Goal: Task Accomplishment & Management: Manage account settings

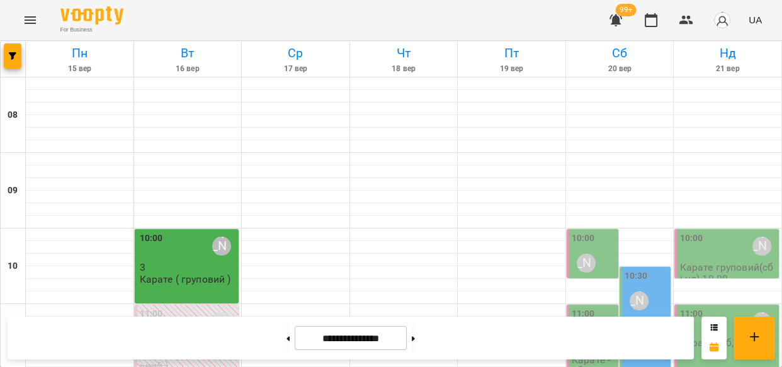
click at [30, 25] on icon "Menu" at bounding box center [30, 20] width 15 height 15
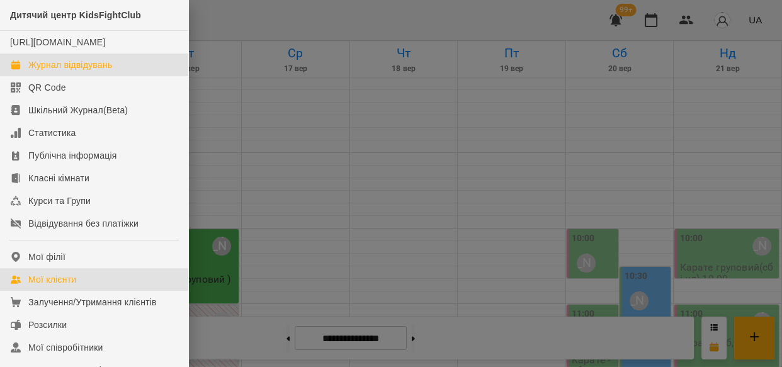
click at [66, 286] on div "Мої клієнти" at bounding box center [52, 279] width 48 height 13
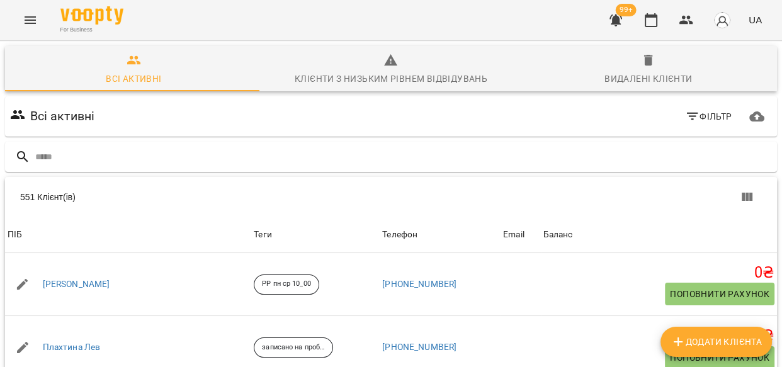
click at [162, 156] on input "text" at bounding box center [403, 157] width 737 height 21
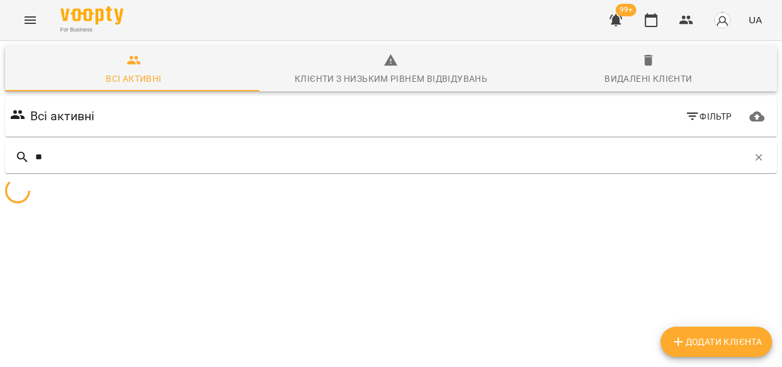
type input "*"
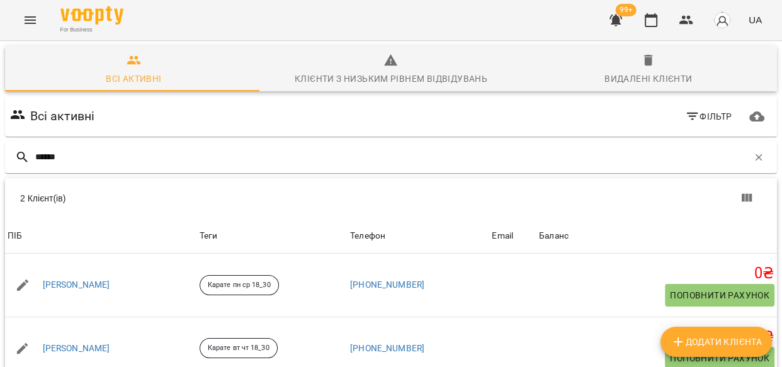
type input "******"
click at [90, 285] on link "Данілов Артем" at bounding box center [76, 285] width 67 height 13
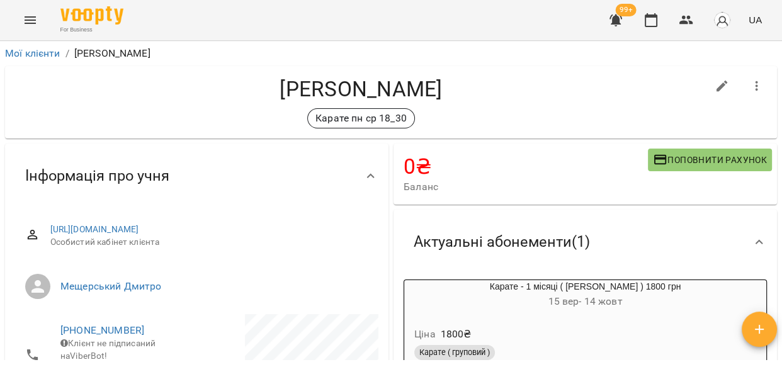
click at [614, 19] on icon "button" at bounding box center [615, 20] width 13 height 12
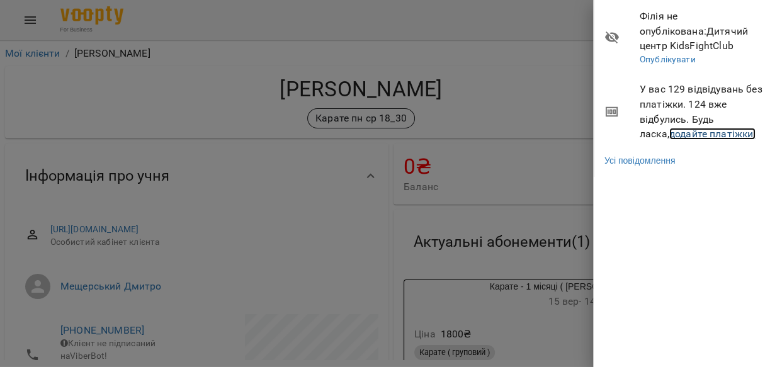
click at [669, 137] on link "додайте платіжки!" at bounding box center [712, 134] width 87 height 12
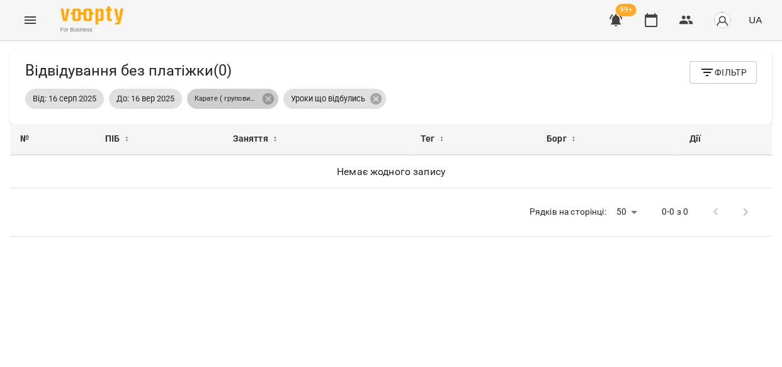
click at [268, 96] on icon at bounding box center [268, 99] width 14 height 14
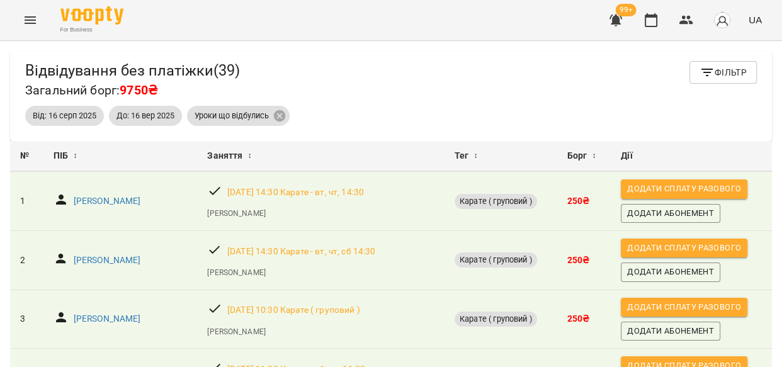
click at [282, 99] on div "Відвідування без платіжки ( 39 ) Загальний борг: 9750₴ Фільтр" at bounding box center [391, 81] width 732 height 40
click at [278, 115] on icon at bounding box center [279, 115] width 11 height 11
click at [88, 201] on p "Пронько Антон" at bounding box center [107, 201] width 67 height 13
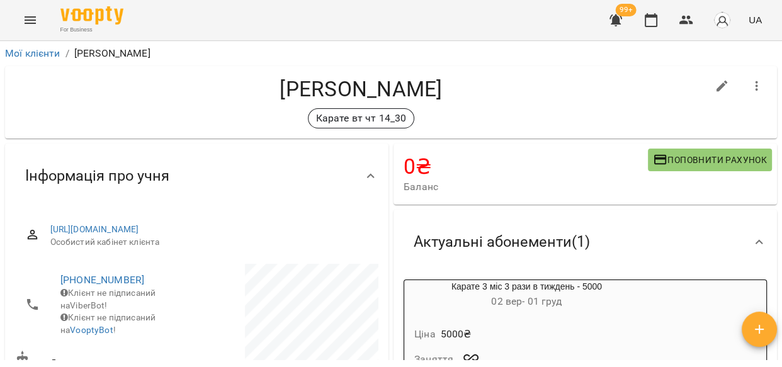
click at [616, 20] on icon "button" at bounding box center [615, 20] width 13 height 12
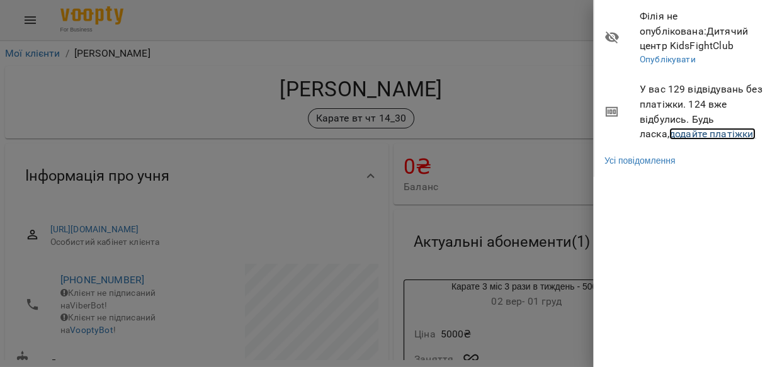
click at [669, 134] on link "додайте платіжки!" at bounding box center [712, 134] width 87 height 12
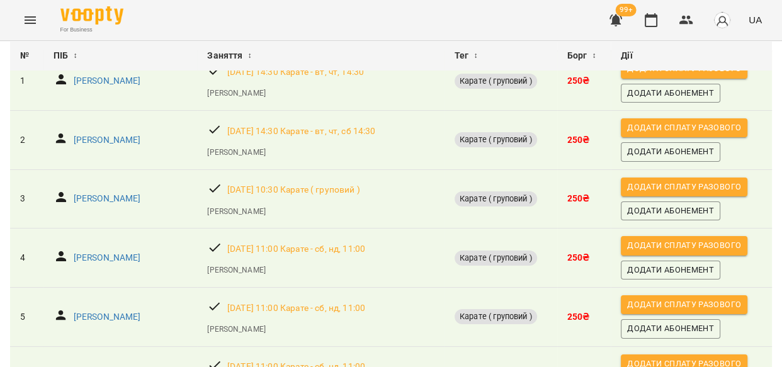
scroll to position [125, 0]
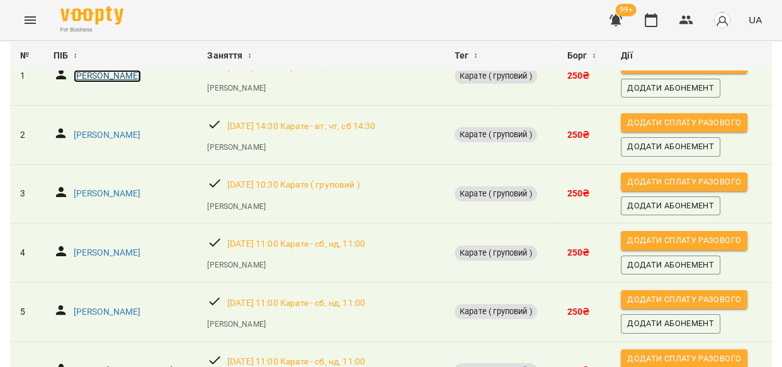
click at [109, 73] on p "Пронько Антон" at bounding box center [107, 76] width 67 height 13
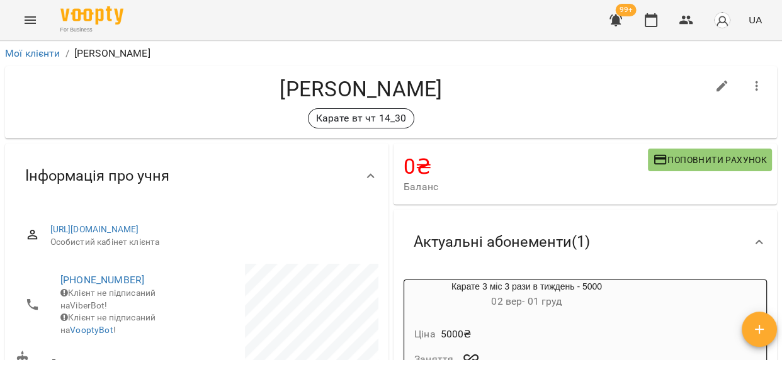
click at [625, 315] on div "Ціна 5000 ₴ Заняття" at bounding box center [527, 349] width 250 height 73
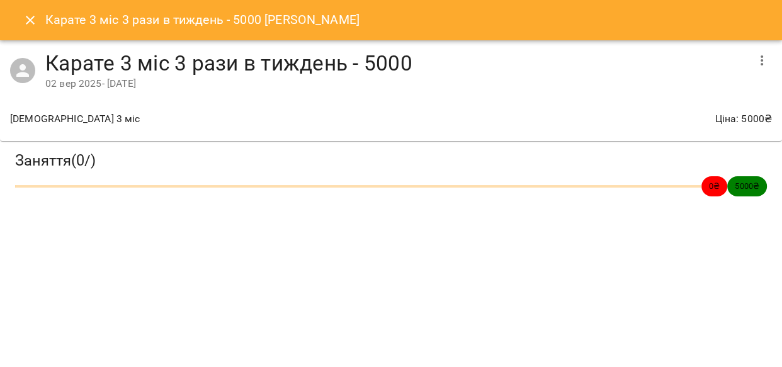
click at [762, 56] on icon "button" at bounding box center [762, 60] width 3 height 10
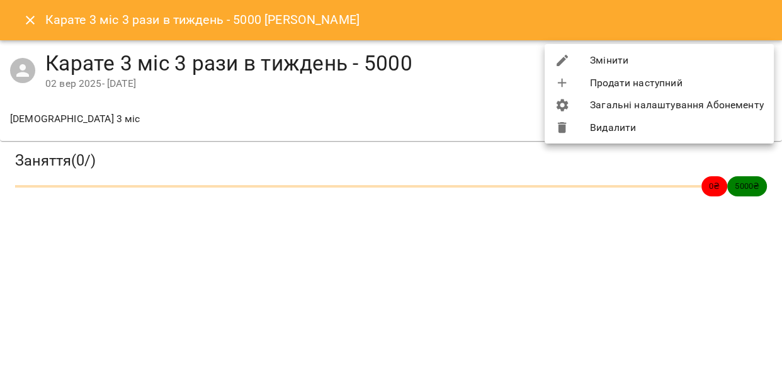
click at [591, 54] on li "Змінити" at bounding box center [659, 60] width 229 height 23
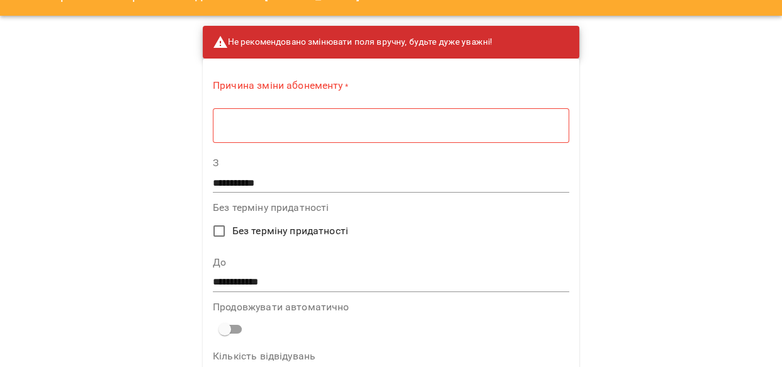
scroll to position [26, 0]
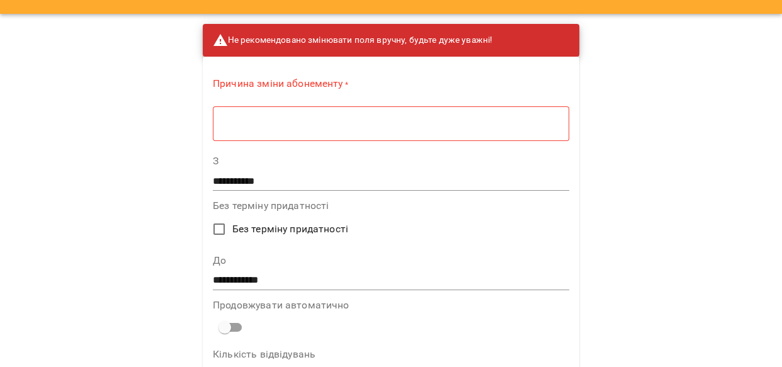
click at [344, 130] on div "* ​" at bounding box center [391, 123] width 356 height 35
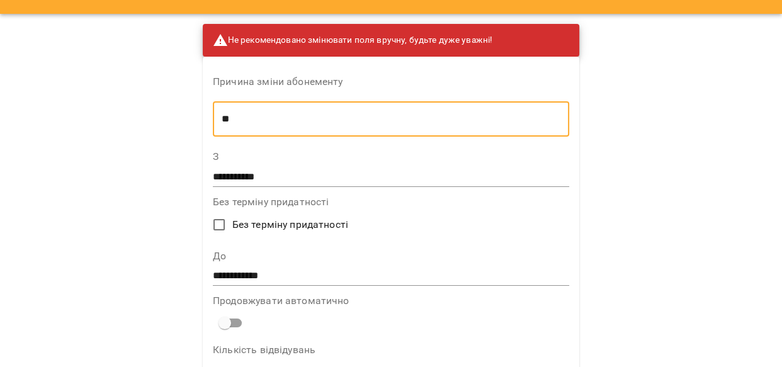
type textarea "*"
type textarea "*********"
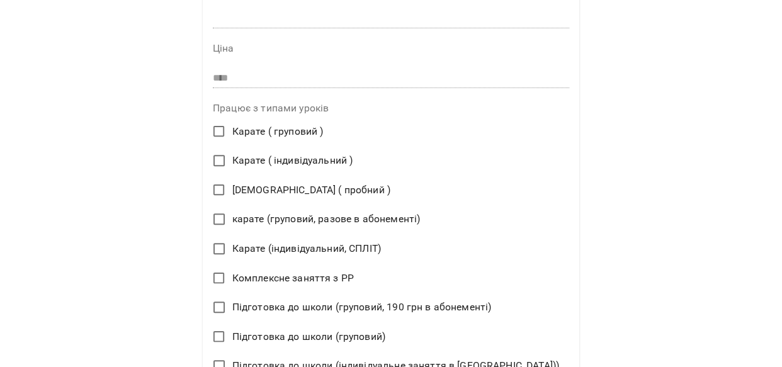
scroll to position [873, 0]
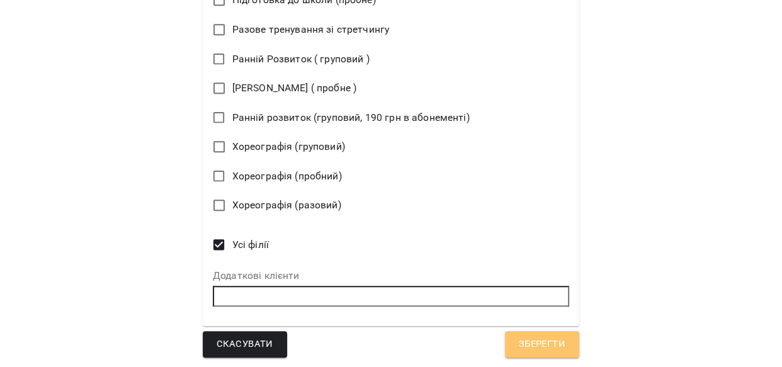
click at [514, 331] on button "Зберегти" at bounding box center [542, 344] width 74 height 26
click at [514, 331] on div "Скасувати Зберегти" at bounding box center [391, 344] width 376 height 26
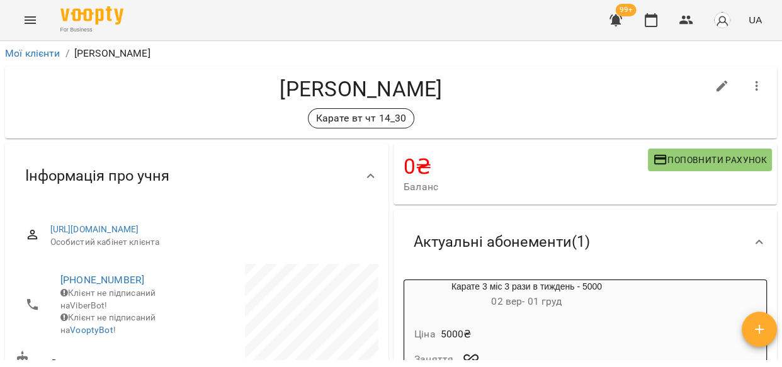
scroll to position [25, 0]
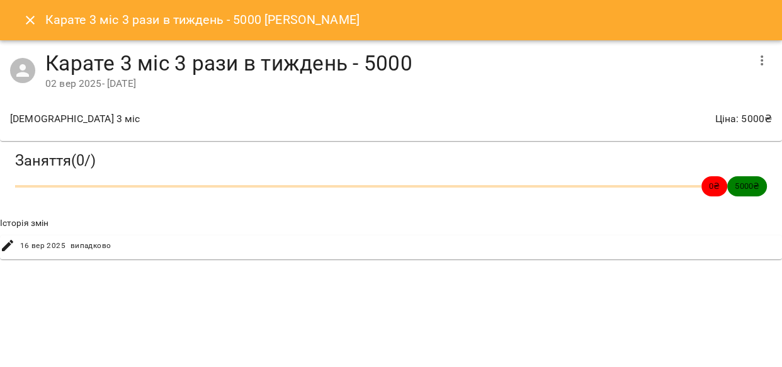
click at [26, 14] on icon "Close" at bounding box center [30, 20] width 15 height 15
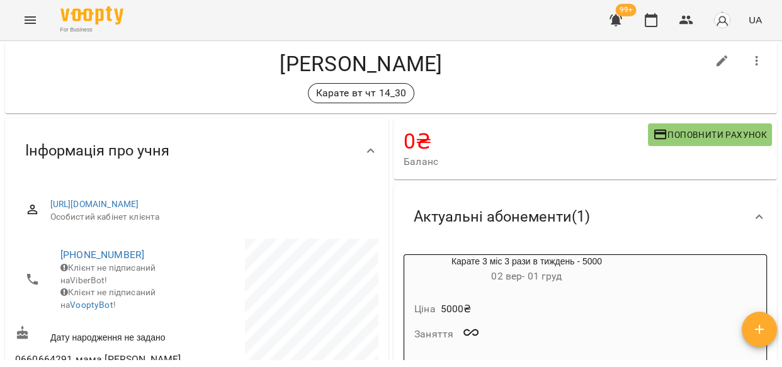
click at [617, 23] on icon "button" at bounding box center [615, 20] width 13 height 12
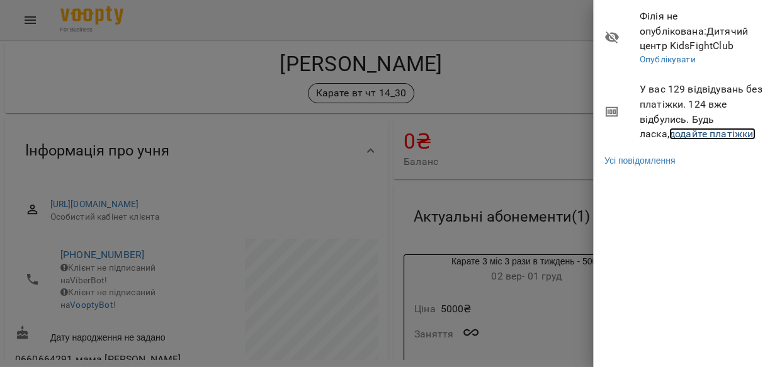
click at [669, 133] on link "додайте платіжки!" at bounding box center [712, 134] width 87 height 12
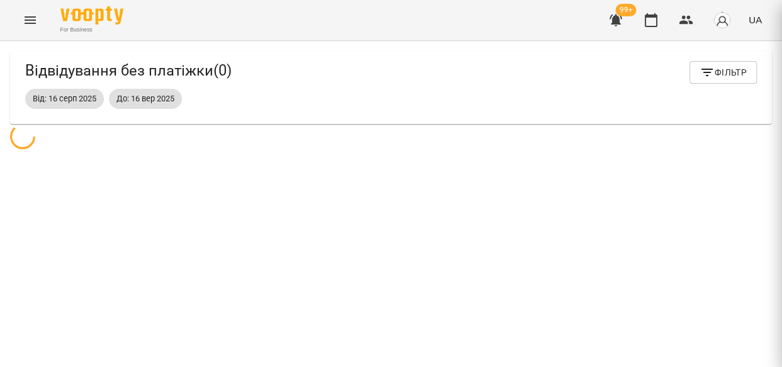
scroll to position [40, 0]
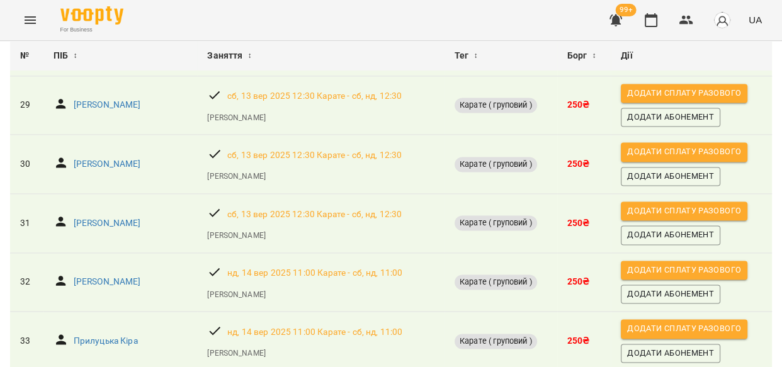
scroll to position [1738, 0]
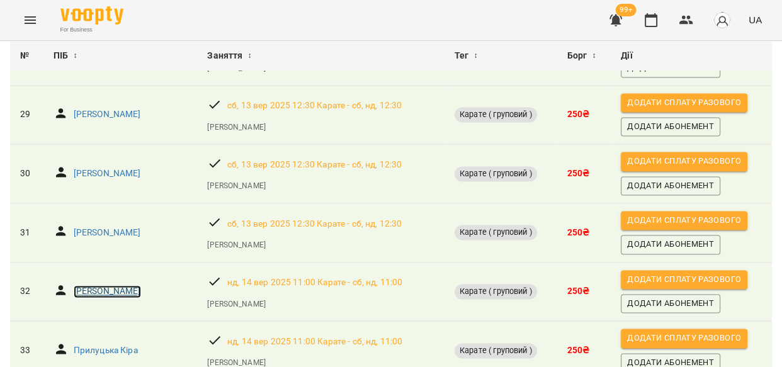
click at [125, 285] on p "Старчик Андрій" at bounding box center [107, 291] width 67 height 13
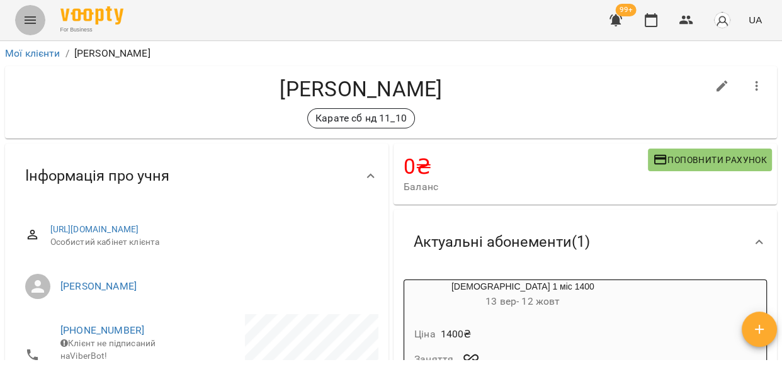
click at [25, 21] on icon "Menu" at bounding box center [30, 20] width 15 height 15
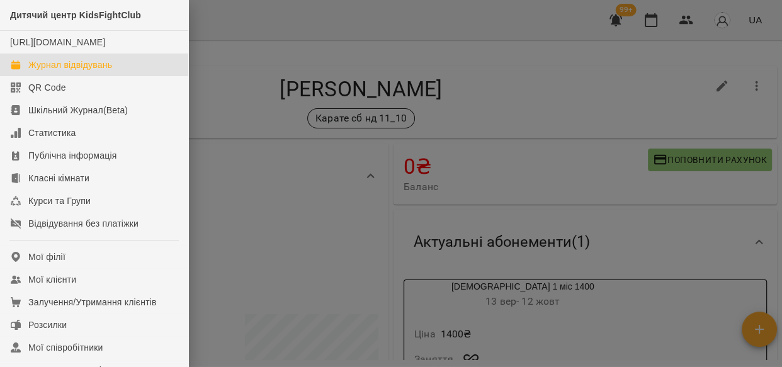
click at [42, 71] on div "Журнал відвідувань" at bounding box center [70, 65] width 84 height 13
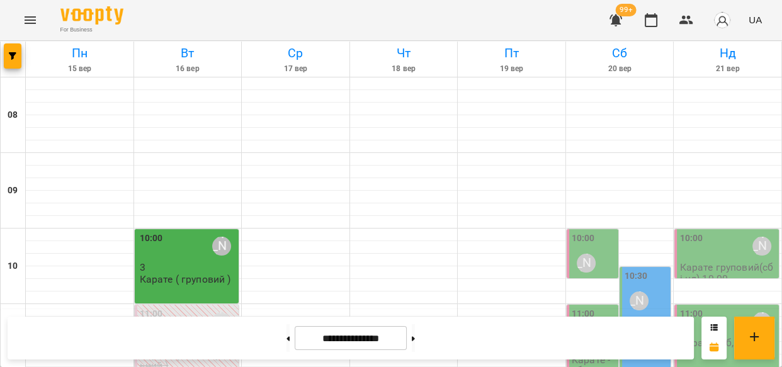
scroll to position [628, 0]
click at [15, 5] on button "Menu" at bounding box center [30, 20] width 30 height 30
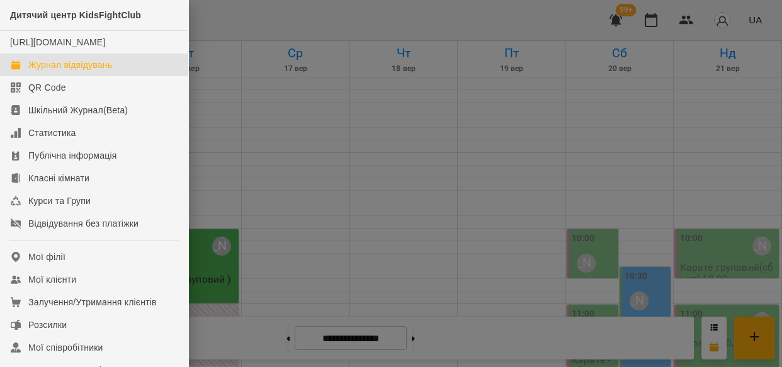
click at [473, 10] on div at bounding box center [391, 183] width 782 height 367
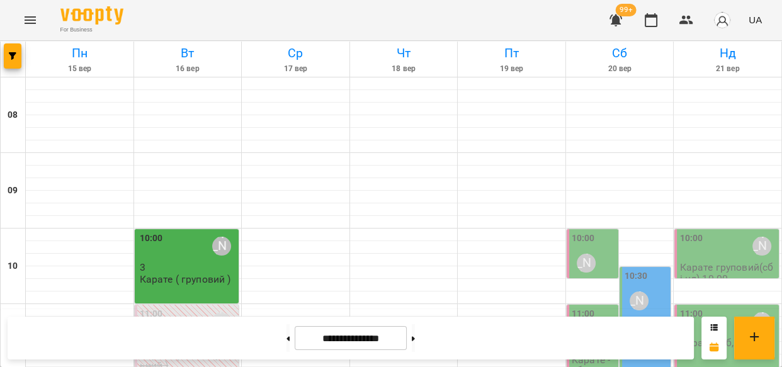
scroll to position [438, 0]
click at [614, 20] on icon "button" at bounding box center [615, 20] width 13 height 12
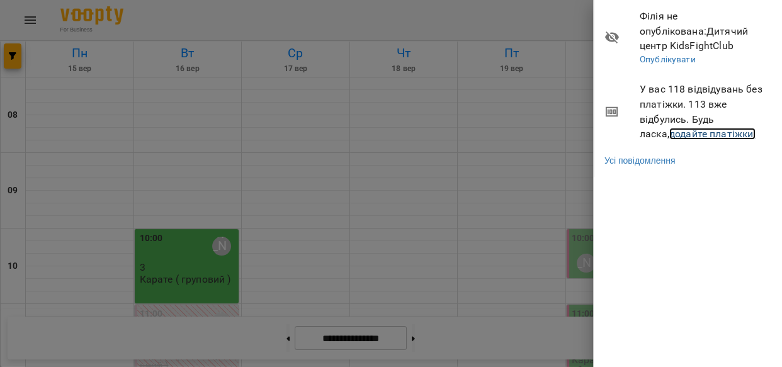
click at [669, 135] on link "додайте платіжки!" at bounding box center [712, 134] width 87 height 12
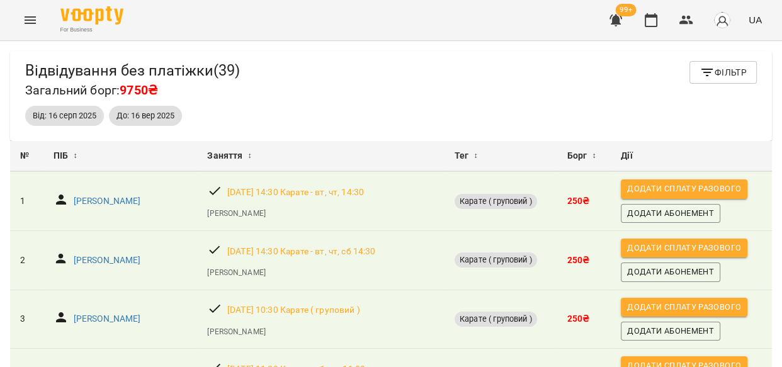
click at [32, 18] on icon "Menu" at bounding box center [30, 20] width 15 height 15
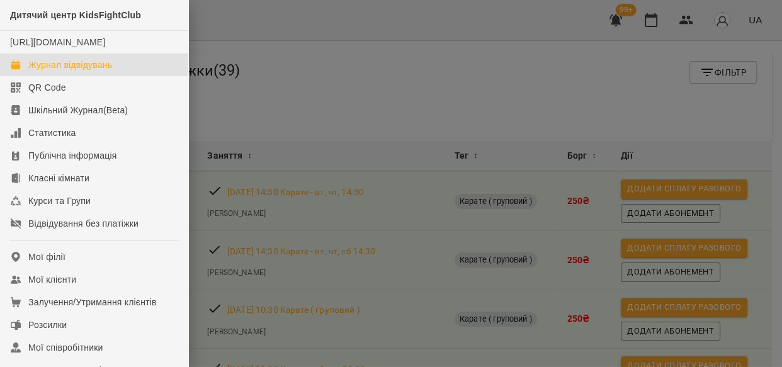
click at [62, 71] on div "Журнал відвідувань" at bounding box center [70, 65] width 84 height 13
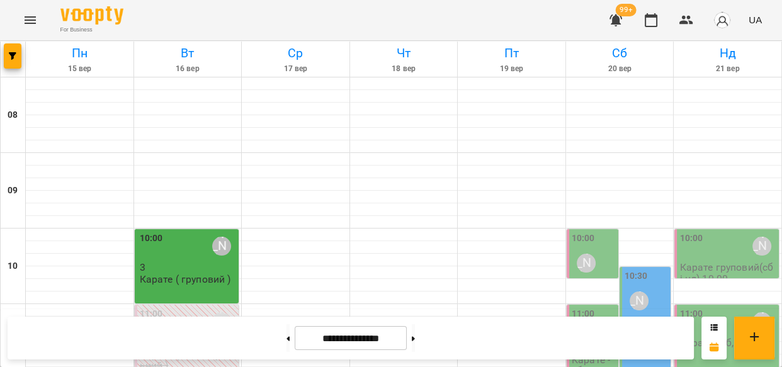
scroll to position [555, 0]
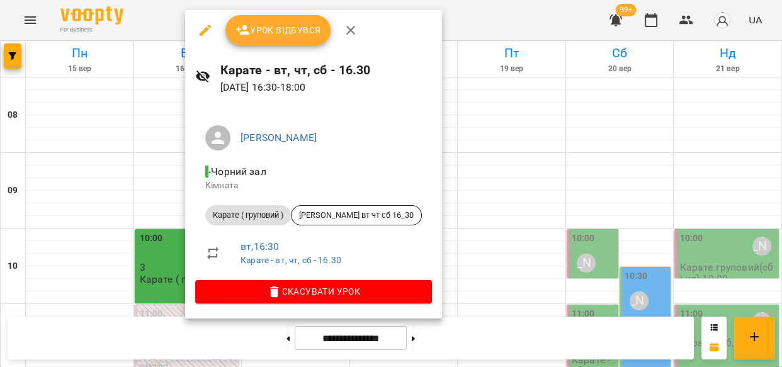
click at [273, 30] on span "Урок відбувся" at bounding box center [278, 30] width 86 height 15
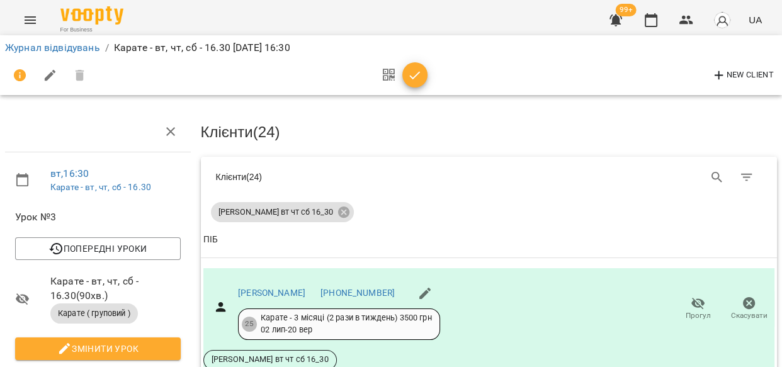
scroll to position [277, 0]
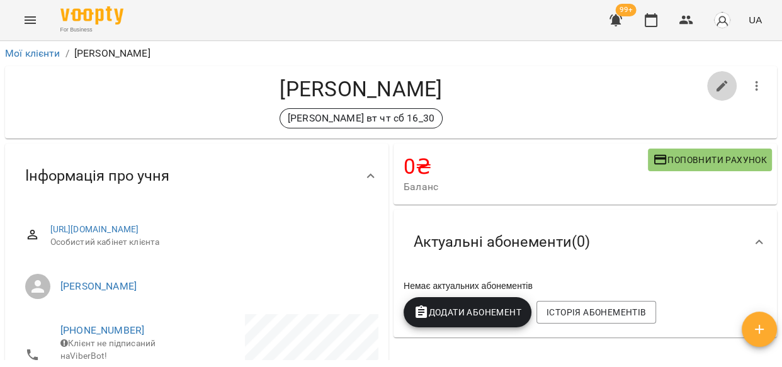
click at [716, 82] on icon "button" at bounding box center [722, 86] width 15 height 15
select select "**"
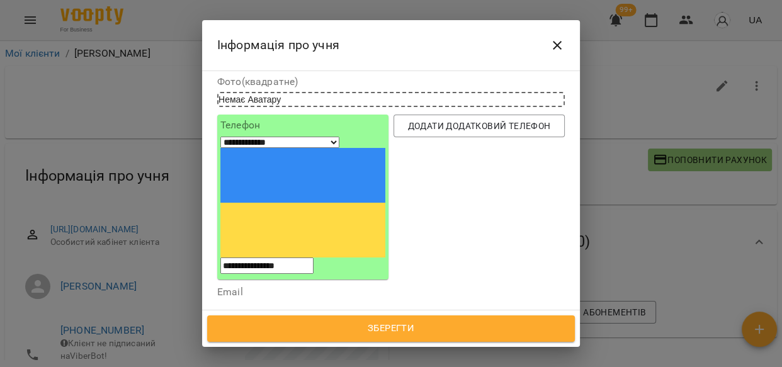
scroll to position [100, 0]
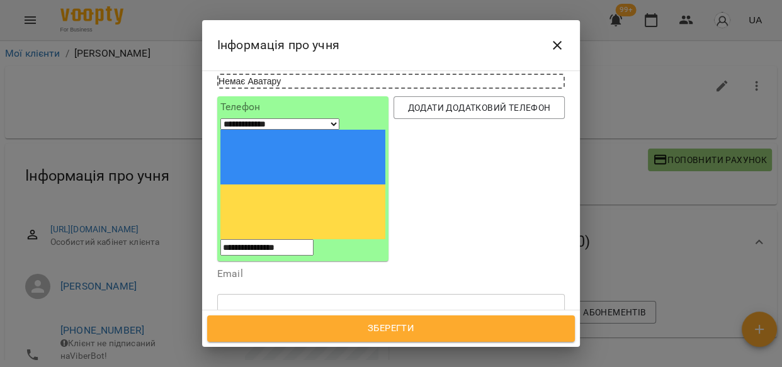
click at [348, 366] on icon at bounding box center [350, 371] width 4 height 4
click at [321, 365] on div "Надрукуйте або оберіть..." at bounding box center [276, 371] width 105 height 13
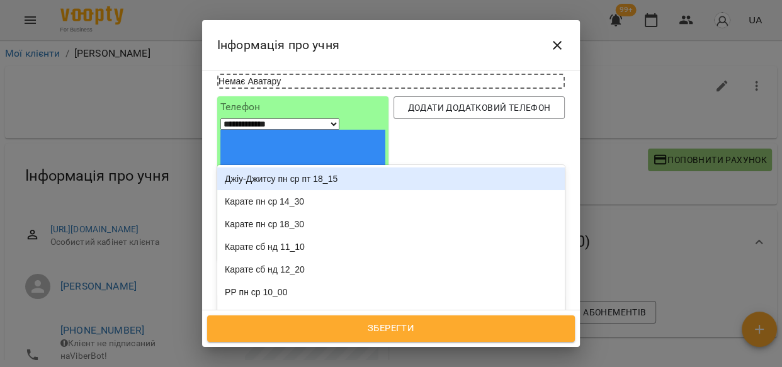
type input "**"
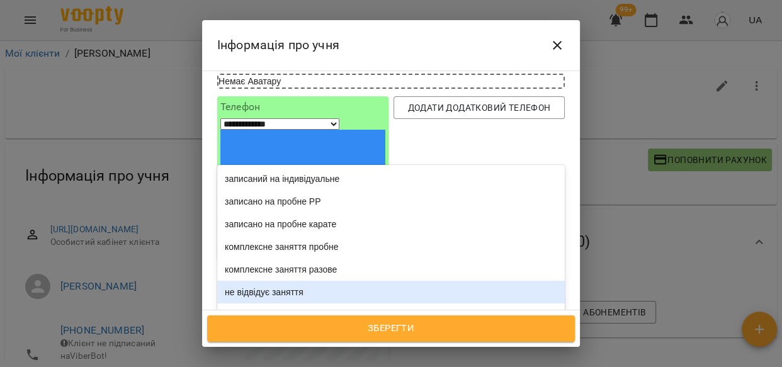
click at [308, 281] on div "не відвідує заняття" at bounding box center [391, 292] width 348 height 23
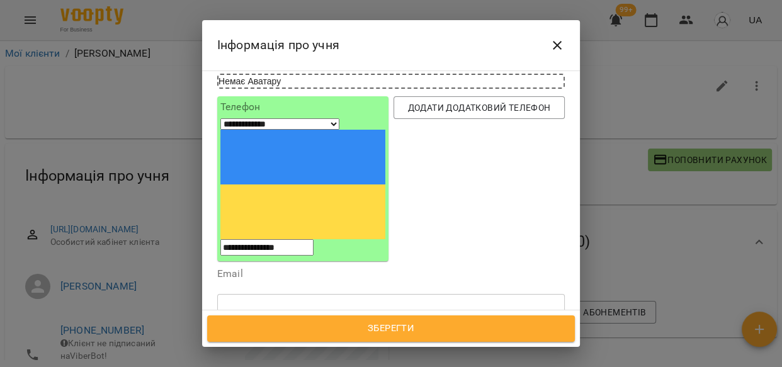
click at [346, 325] on span "Зберегти" at bounding box center [391, 328] width 340 height 16
click at [346, 325] on div "Зберегти" at bounding box center [391, 328] width 378 height 37
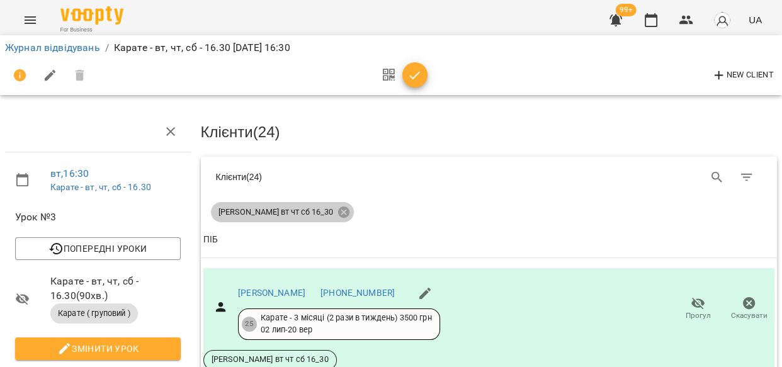
click at [337, 208] on icon at bounding box center [342, 211] width 11 height 11
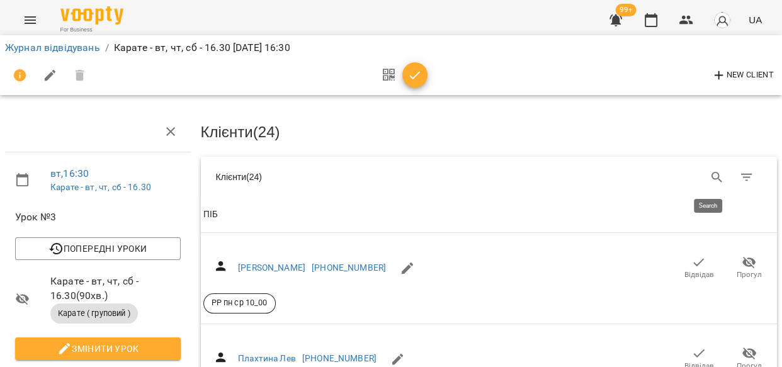
click at [710, 170] on icon "Search" at bounding box center [717, 177] width 15 height 15
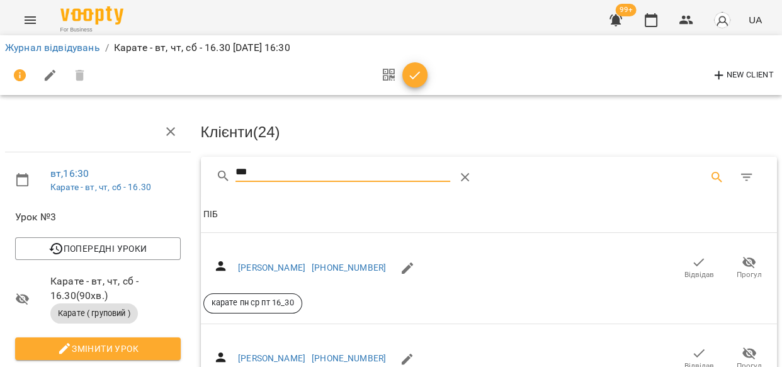
type input "***"
click at [691, 259] on icon "button" at bounding box center [698, 262] width 15 height 15
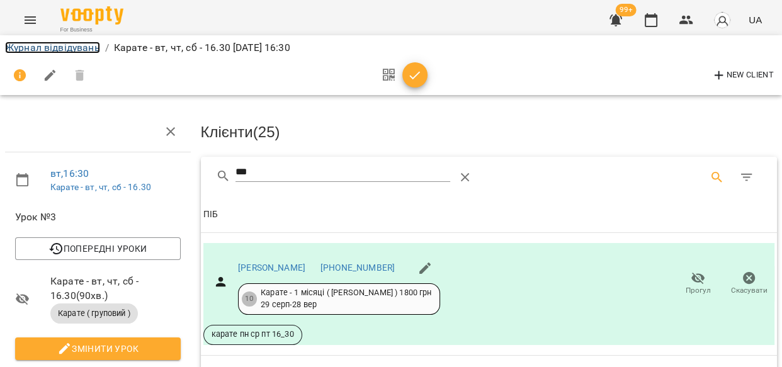
click at [36, 48] on link "Журнал відвідувань" at bounding box center [52, 48] width 95 height 12
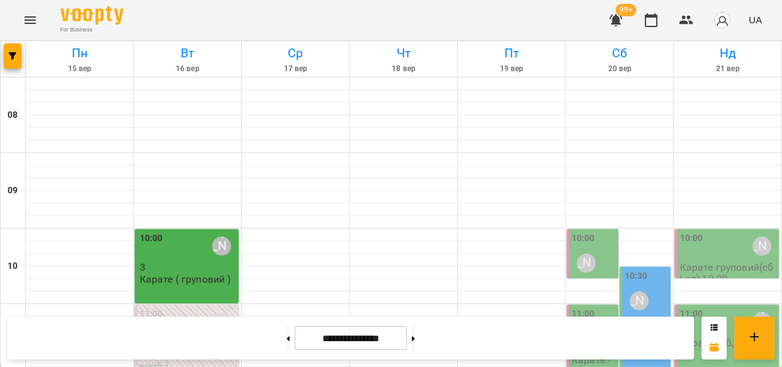
scroll to position [575, 0]
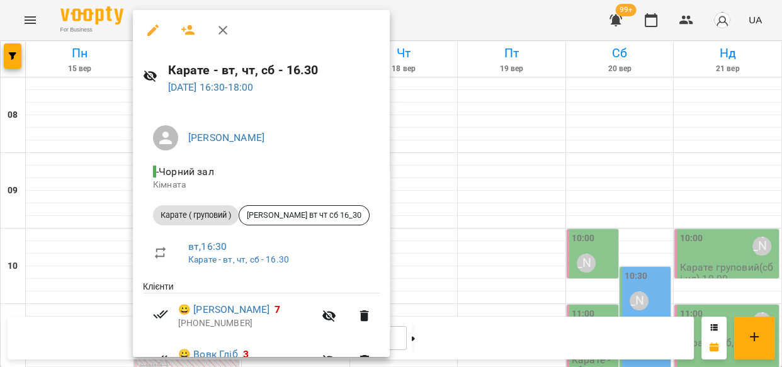
click at [155, 30] on icon "button" at bounding box center [152, 30] width 15 height 15
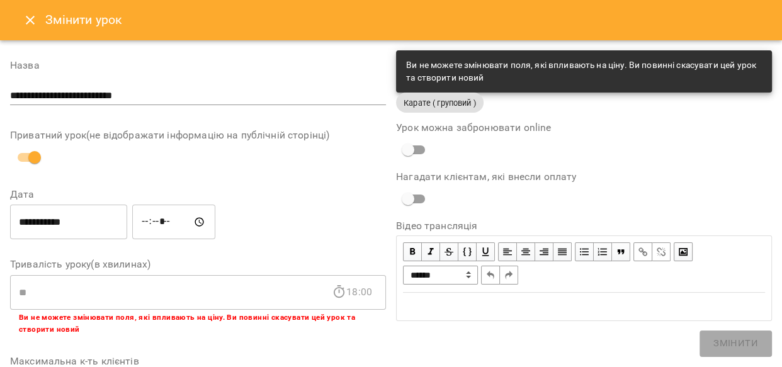
click at [31, 20] on icon "Close" at bounding box center [30, 20] width 9 height 9
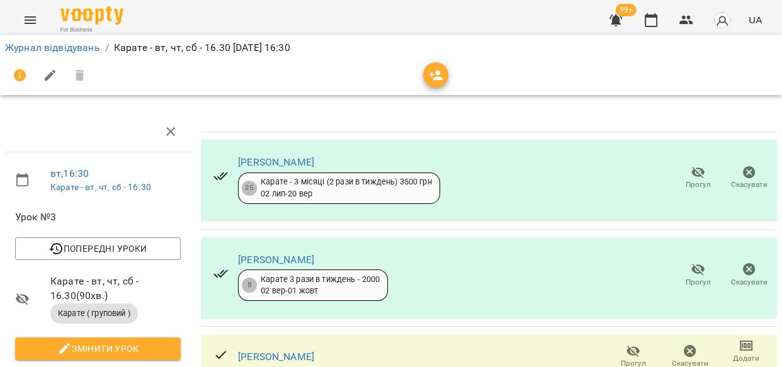
scroll to position [277, 0]
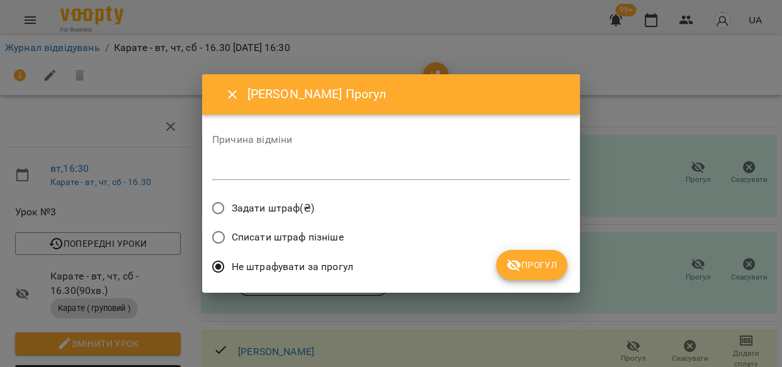
click at [538, 261] on span "Прогул" at bounding box center [531, 264] width 51 height 15
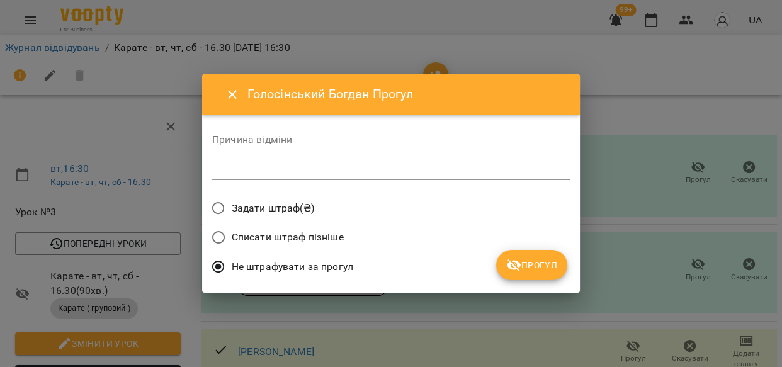
click at [549, 265] on span "Прогул" at bounding box center [531, 264] width 51 height 15
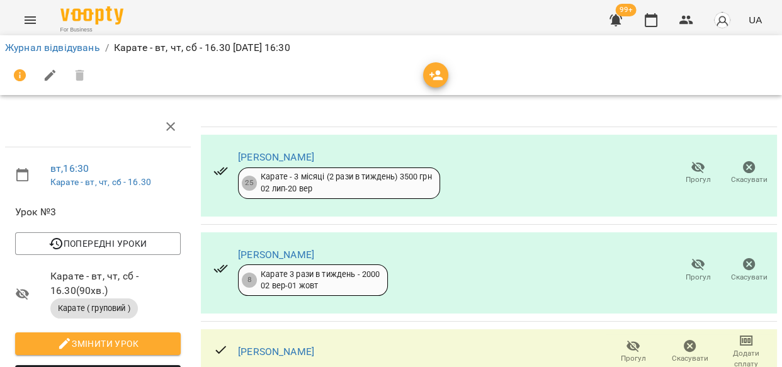
scroll to position [169, 0]
click at [626, 341] on icon "button" at bounding box center [633, 347] width 14 height 12
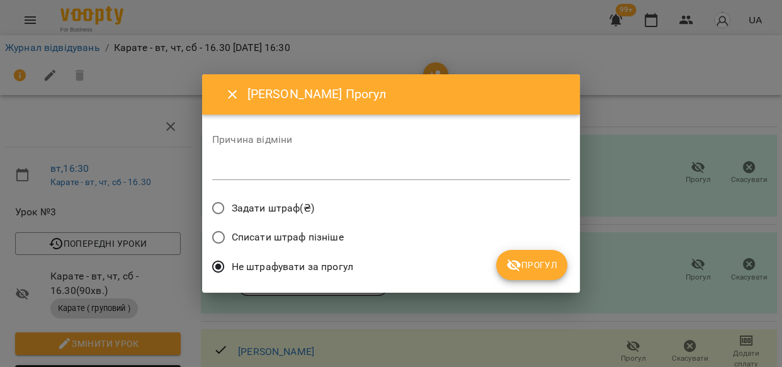
click at [558, 264] on button "Прогул" at bounding box center [531, 265] width 71 height 30
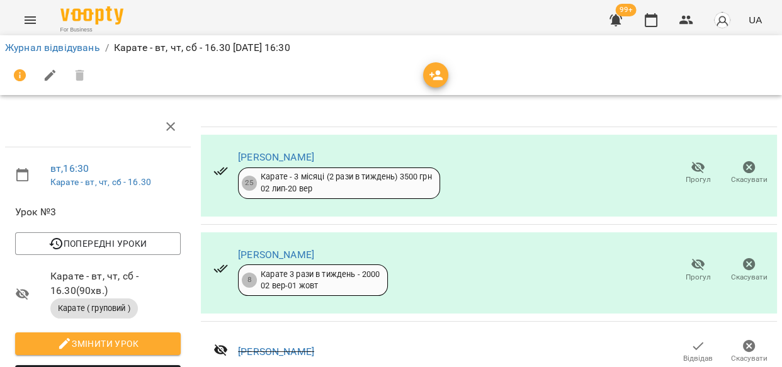
scroll to position [397, 0]
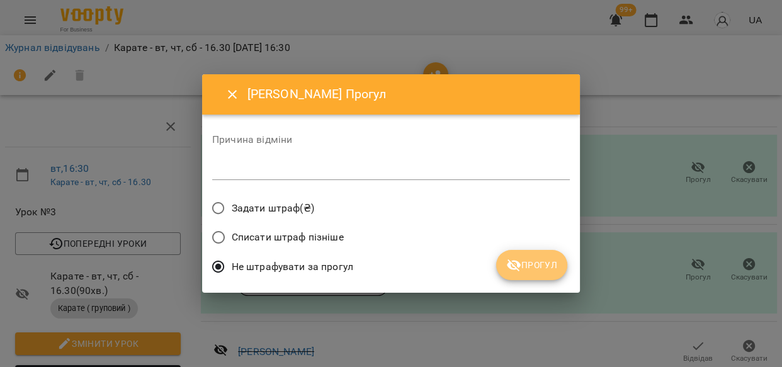
click at [559, 261] on button "Прогул" at bounding box center [531, 265] width 71 height 30
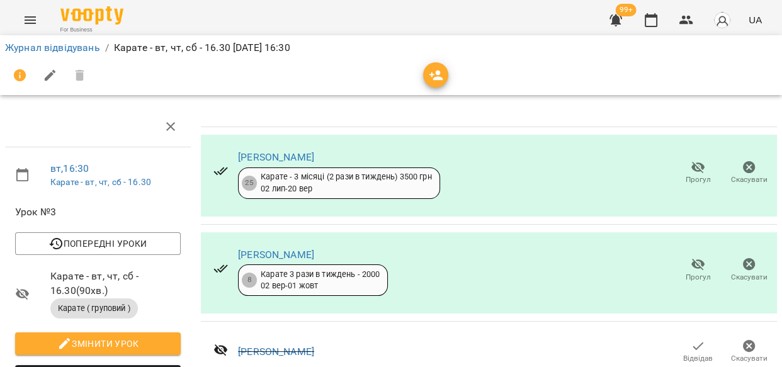
scroll to position [718, 0]
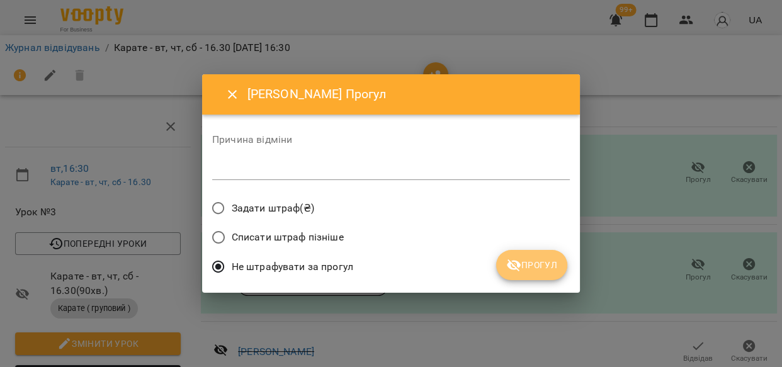
click at [535, 268] on span "Прогул" at bounding box center [531, 264] width 51 height 15
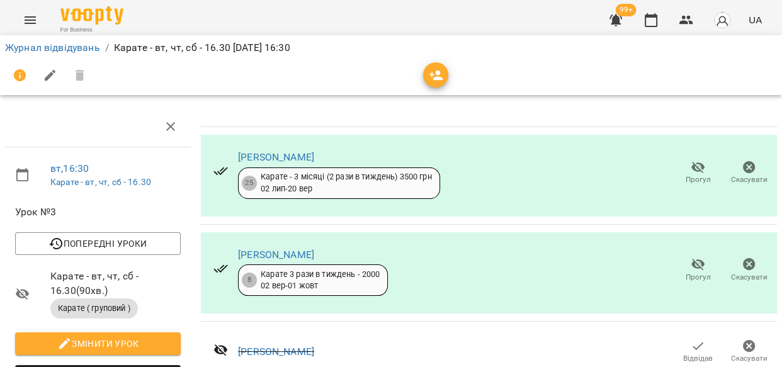
scroll to position [930, 0]
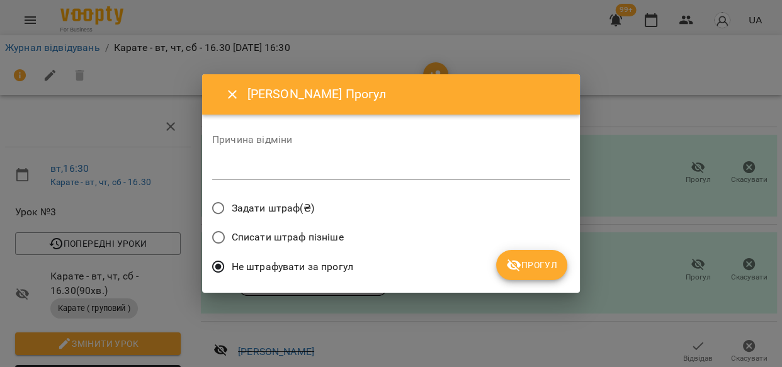
click at [509, 269] on icon "submit" at bounding box center [513, 264] width 15 height 15
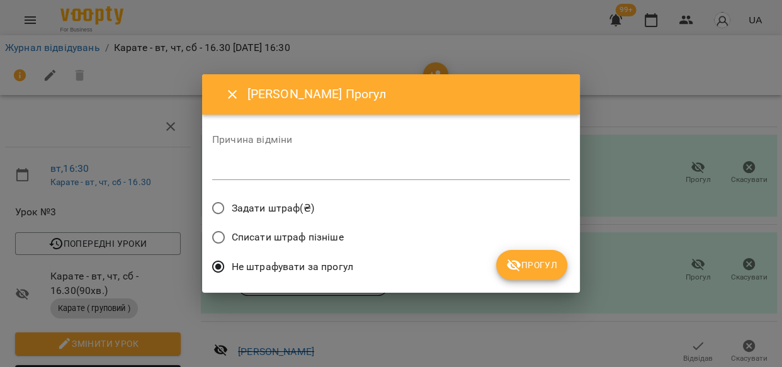
drag, startPoint x: 533, startPoint y: 252, endPoint x: 582, endPoint y: 257, distance: 48.7
click at [535, 252] on button "Прогул" at bounding box center [531, 265] width 71 height 30
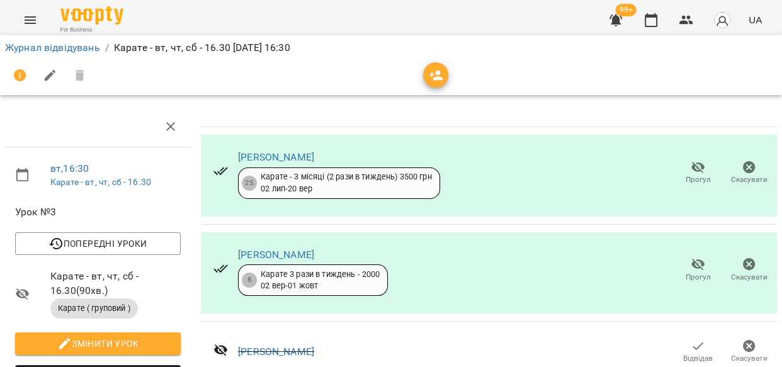
scroll to position [1184, 0]
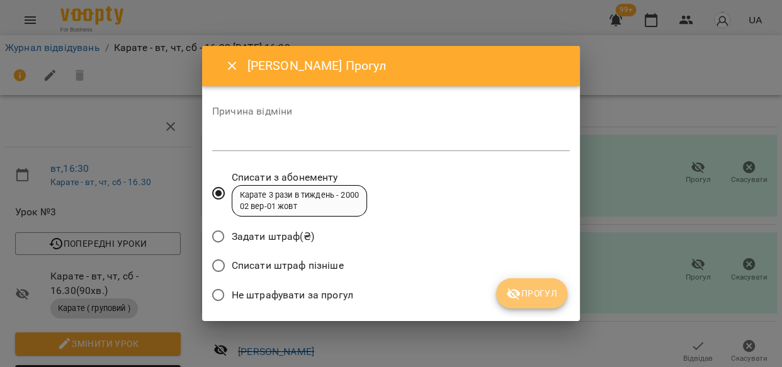
click at [516, 303] on button "Прогул" at bounding box center [531, 293] width 71 height 30
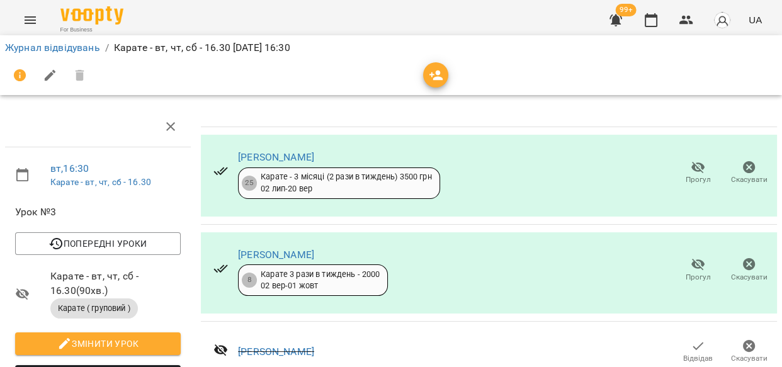
scroll to position [1836, 0]
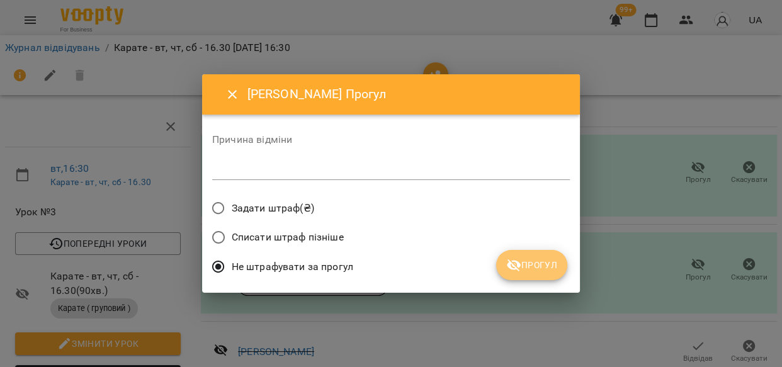
click at [535, 256] on button "Прогул" at bounding box center [531, 265] width 71 height 30
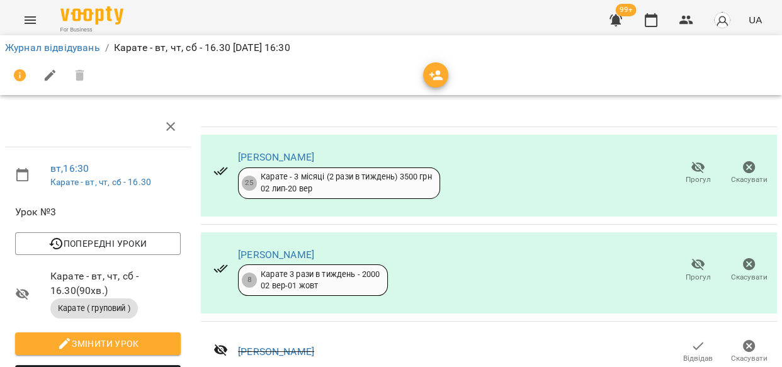
scroll to position [501, 0]
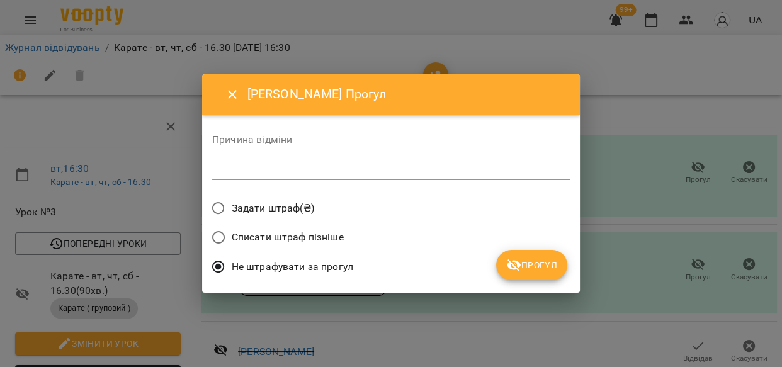
click at [540, 261] on span "Прогул" at bounding box center [531, 264] width 51 height 15
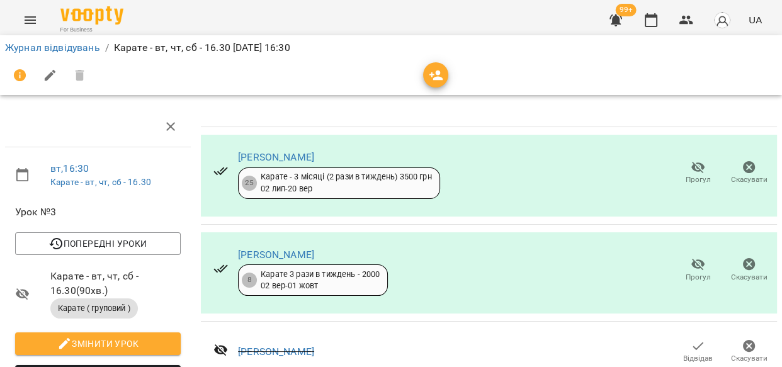
scroll to position [659, 0]
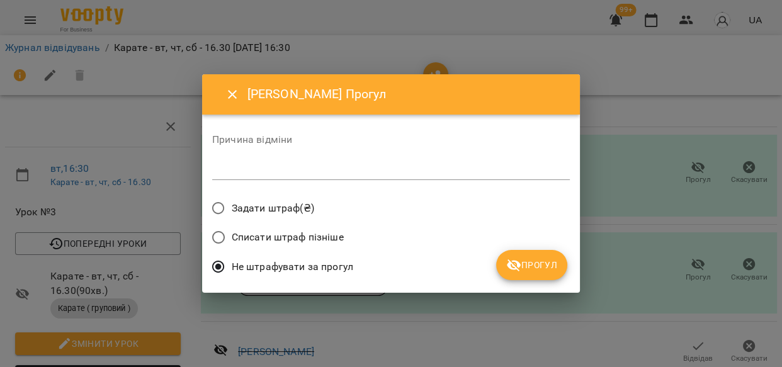
click at [553, 262] on span "Прогул" at bounding box center [531, 264] width 51 height 15
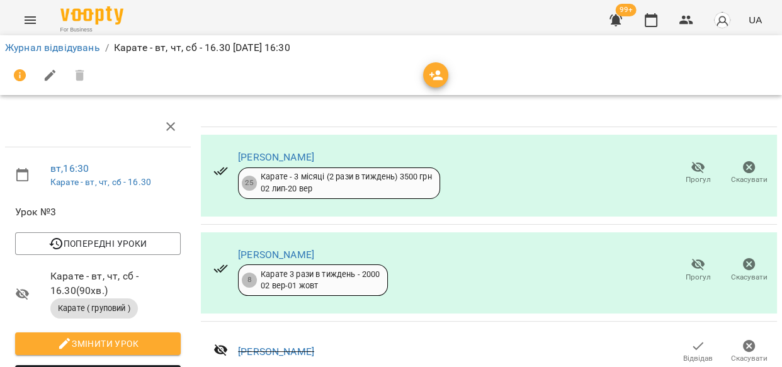
scroll to position [925, 0]
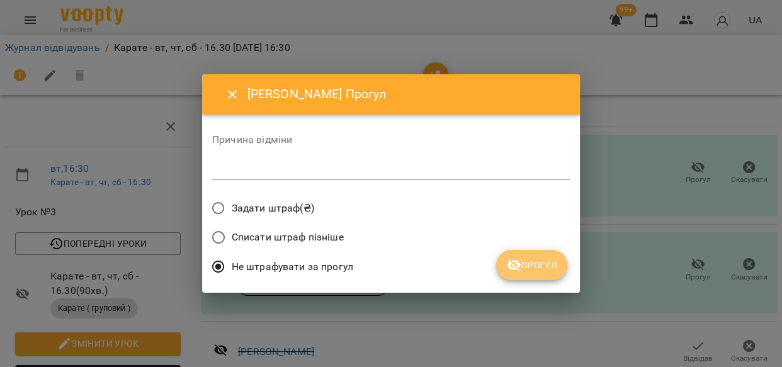
click at [536, 261] on span "Прогул" at bounding box center [531, 264] width 51 height 15
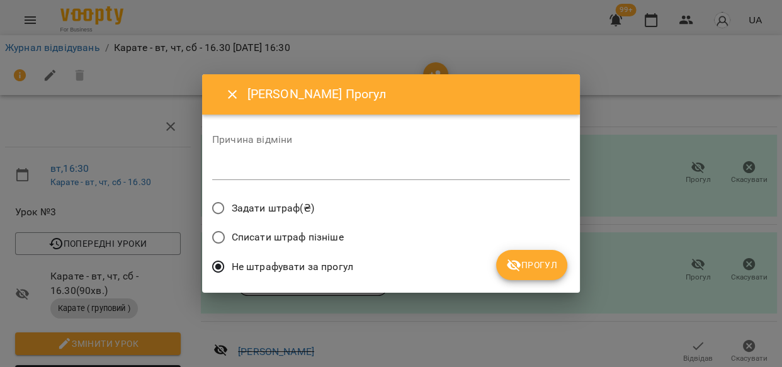
click at [555, 258] on span "Прогул" at bounding box center [531, 264] width 51 height 15
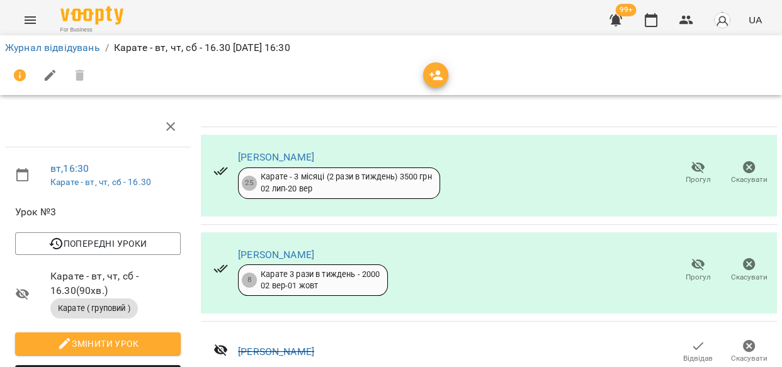
scroll to position [1552, 0]
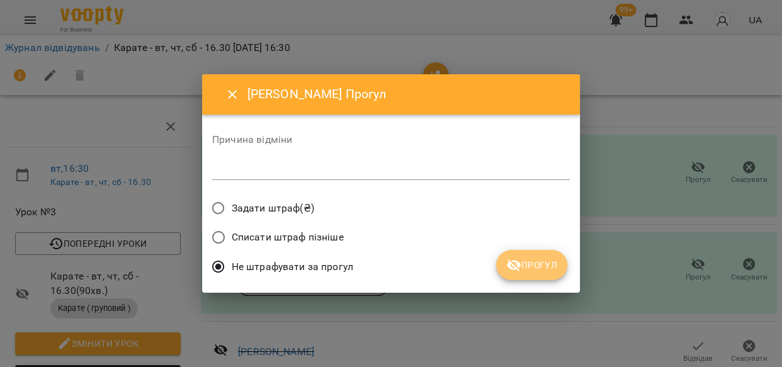
click at [545, 258] on span "Прогул" at bounding box center [531, 264] width 51 height 15
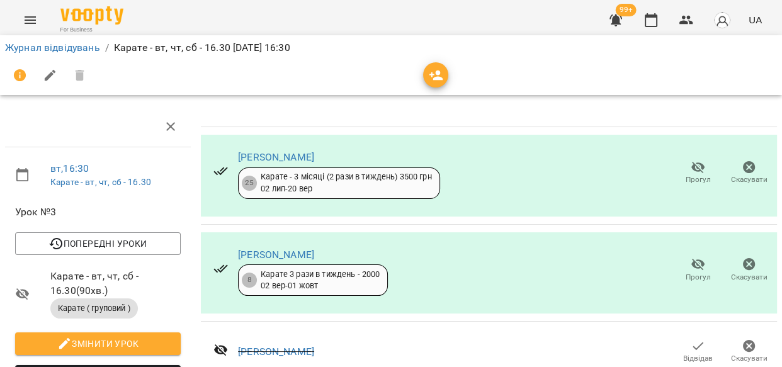
scroll to position [1836, 0]
drag, startPoint x: 769, startPoint y: 310, endPoint x: 774, endPoint y: 297, distance: 13.6
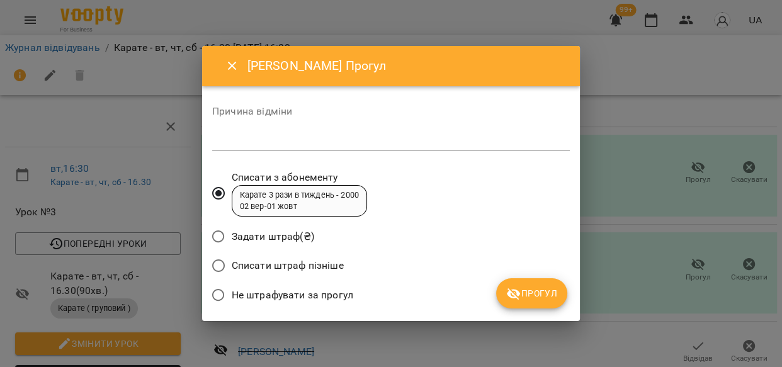
click at [526, 293] on span "Прогул" at bounding box center [531, 293] width 51 height 15
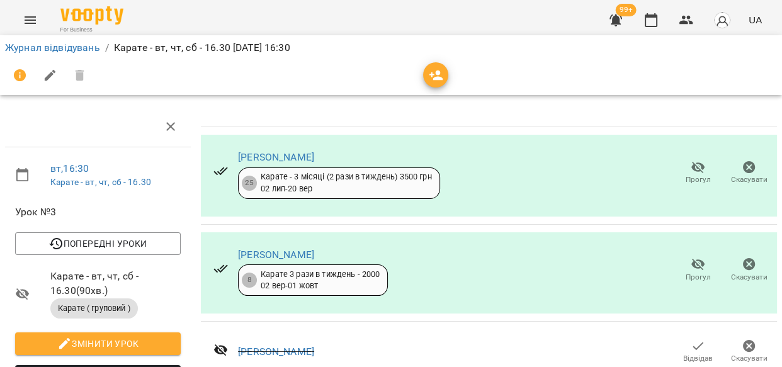
scroll to position [1491, 0]
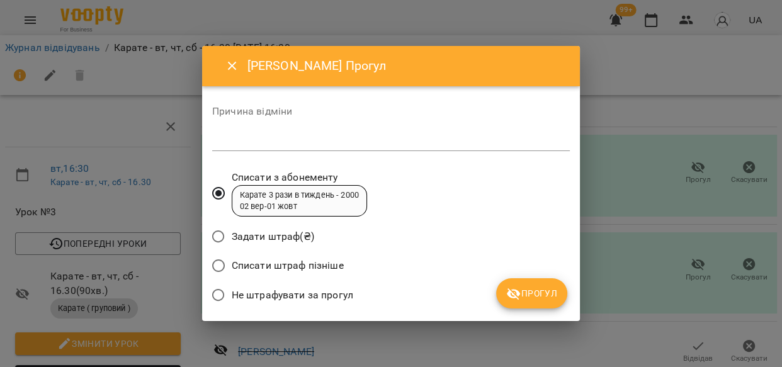
click at [548, 285] on button "Прогул" at bounding box center [531, 293] width 71 height 30
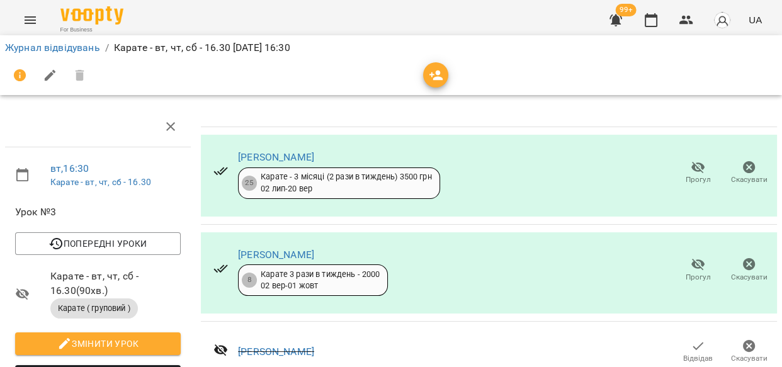
scroll to position [261, 0]
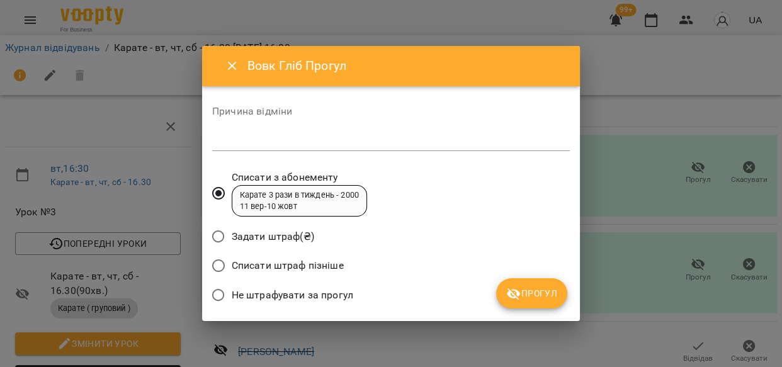
click at [533, 277] on div "Списати штраф пізніше" at bounding box center [391, 267] width 358 height 30
click at [539, 287] on span "Прогул" at bounding box center [531, 293] width 51 height 15
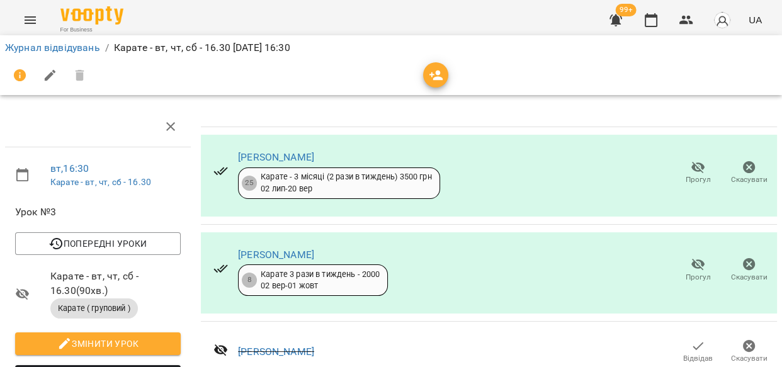
scroll to position [0, 0]
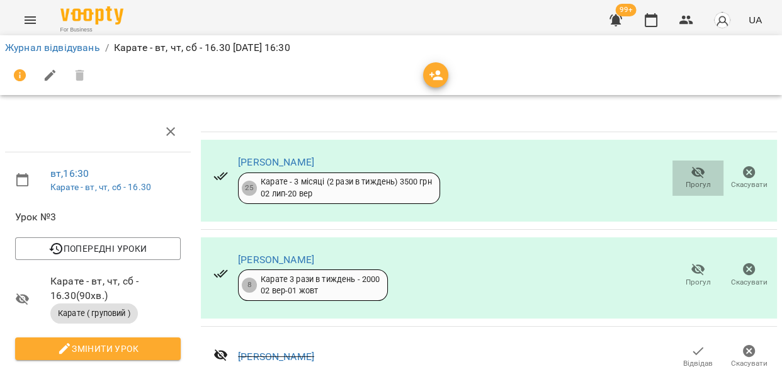
click at [691, 175] on icon "button" at bounding box center [698, 173] width 14 height 12
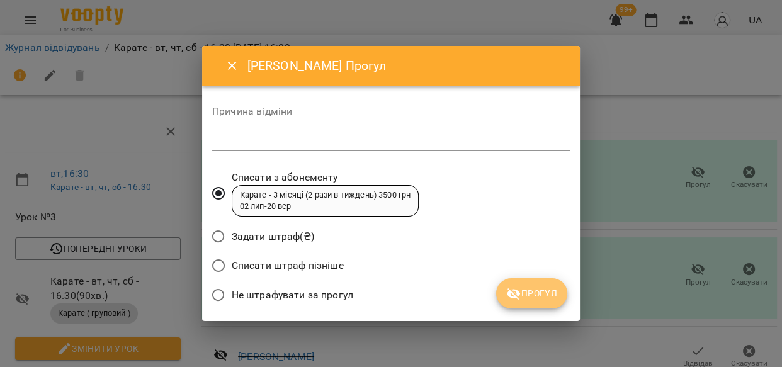
click at [529, 286] on span "Прогул" at bounding box center [531, 293] width 51 height 15
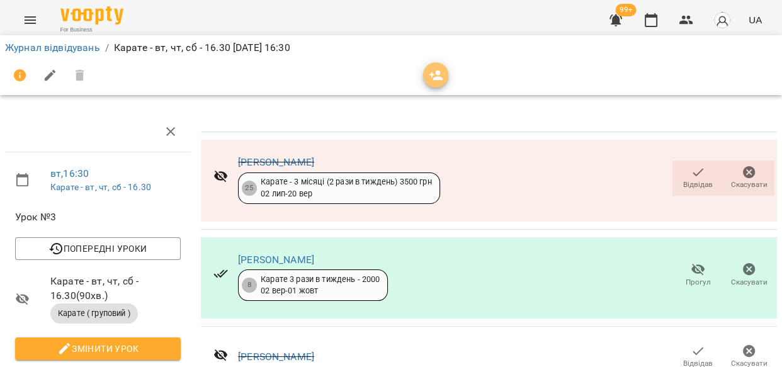
click at [434, 71] on icon "button" at bounding box center [436, 75] width 15 height 15
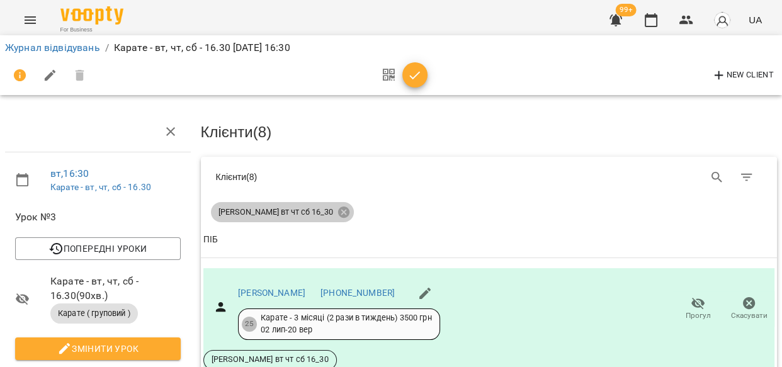
drag, startPoint x: 307, startPoint y: 209, endPoint x: 691, endPoint y: 176, distance: 385.4
click at [337, 208] on icon at bounding box center [344, 212] width 14 height 14
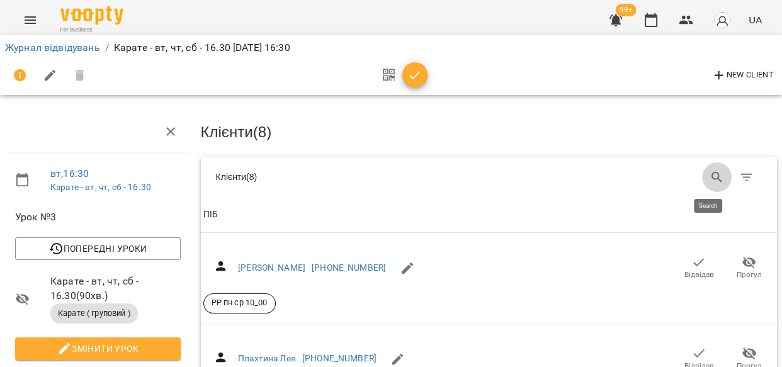
click at [710, 171] on icon "Search" at bounding box center [717, 177] width 15 height 15
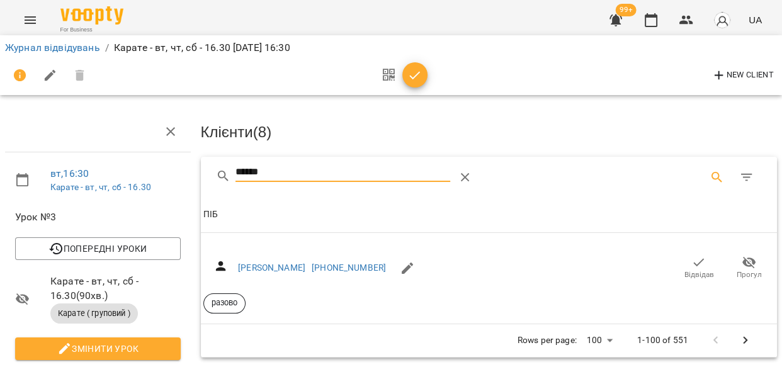
type input "******"
click at [687, 269] on span "Відвідав" at bounding box center [699, 274] width 30 height 11
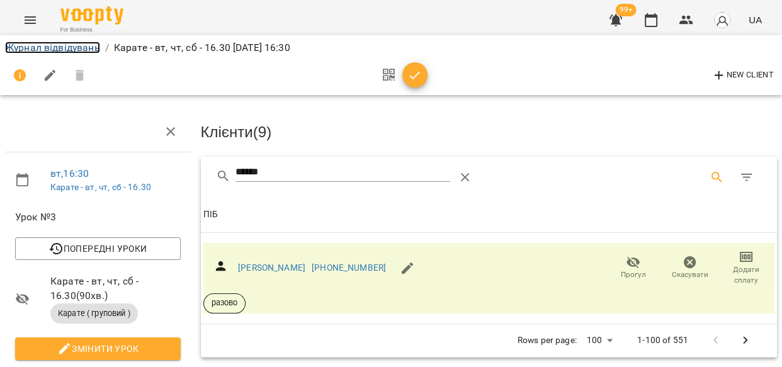
click at [30, 47] on link "Журнал відвідувань" at bounding box center [52, 48] width 95 height 12
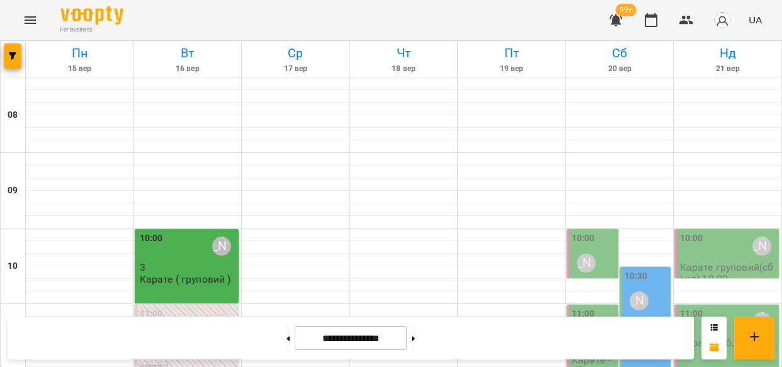
scroll to position [507, 0]
